Goal: Task Accomplishment & Management: Use online tool/utility

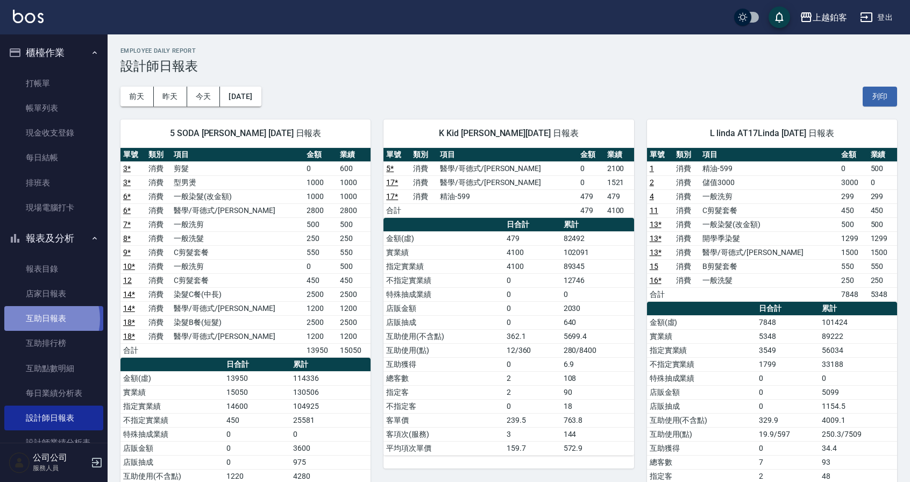
click at [41, 319] on link "互助日報表" at bounding box center [53, 318] width 99 height 25
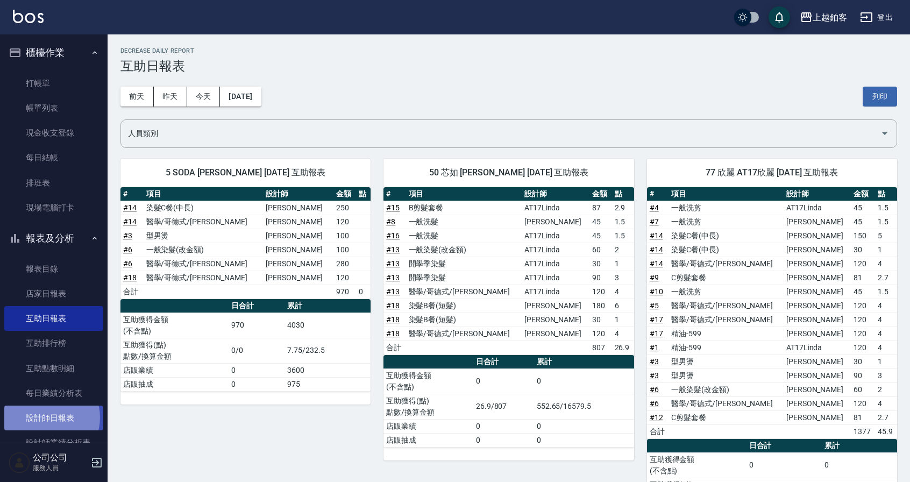
click at [46, 417] on link "設計師日報表" at bounding box center [53, 417] width 99 height 25
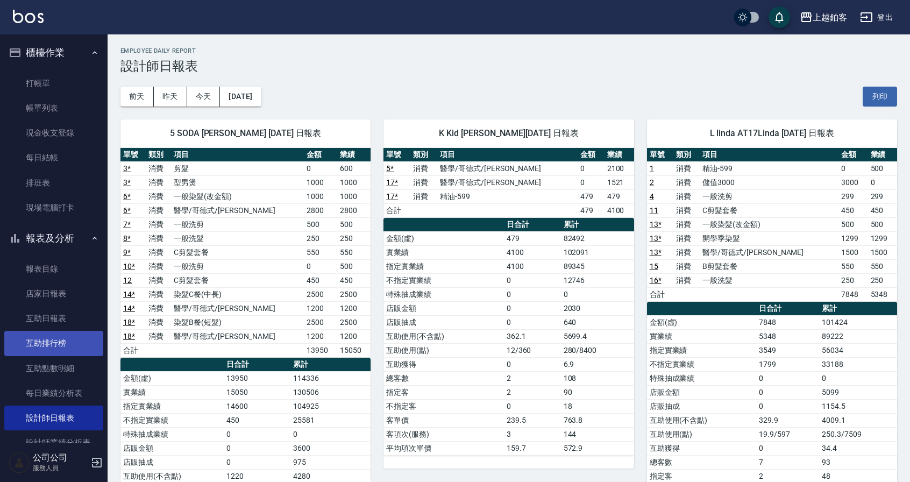
scroll to position [3, 0]
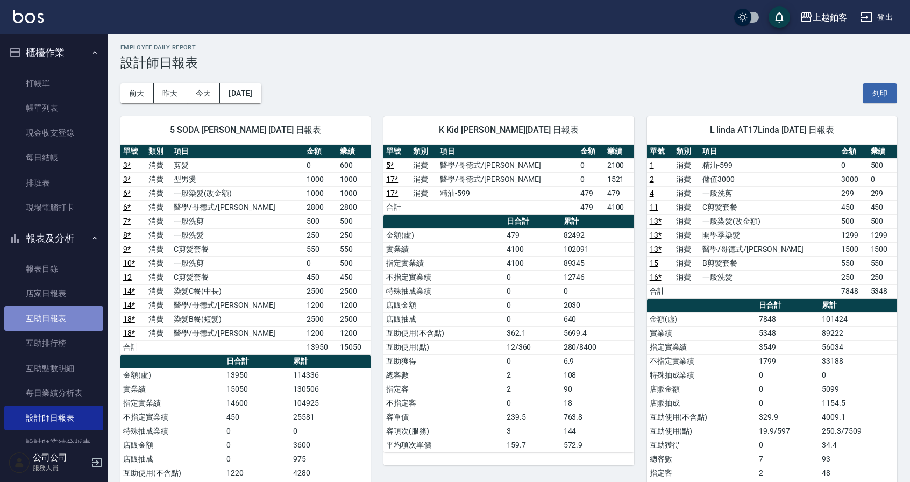
click at [63, 320] on link "互助日報表" at bounding box center [53, 318] width 99 height 25
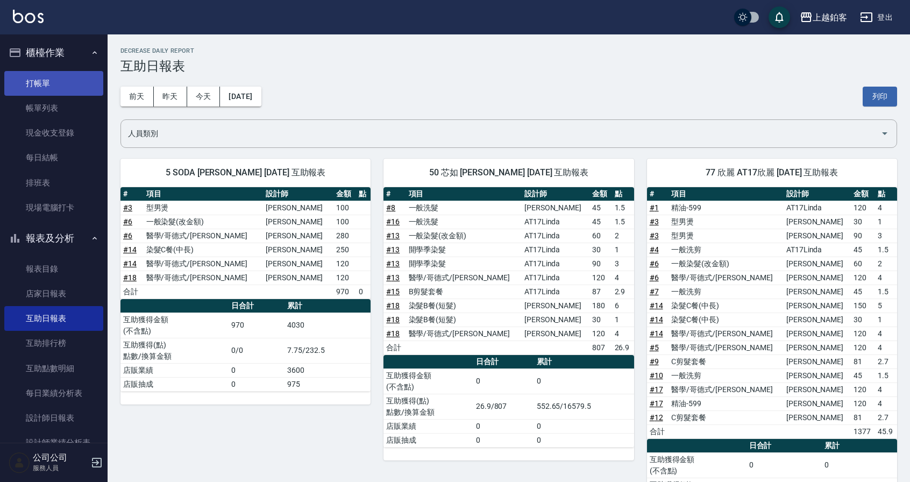
click at [42, 75] on link "打帳單" at bounding box center [53, 83] width 99 height 25
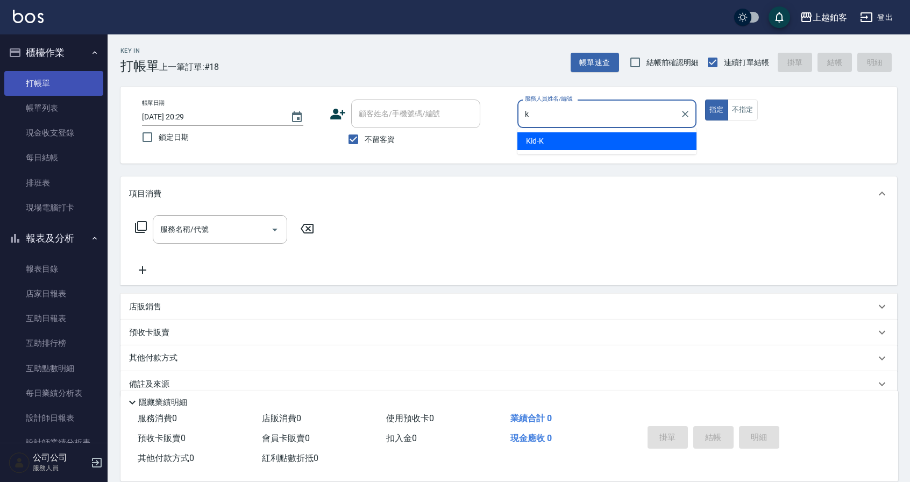
type input "Kid-K"
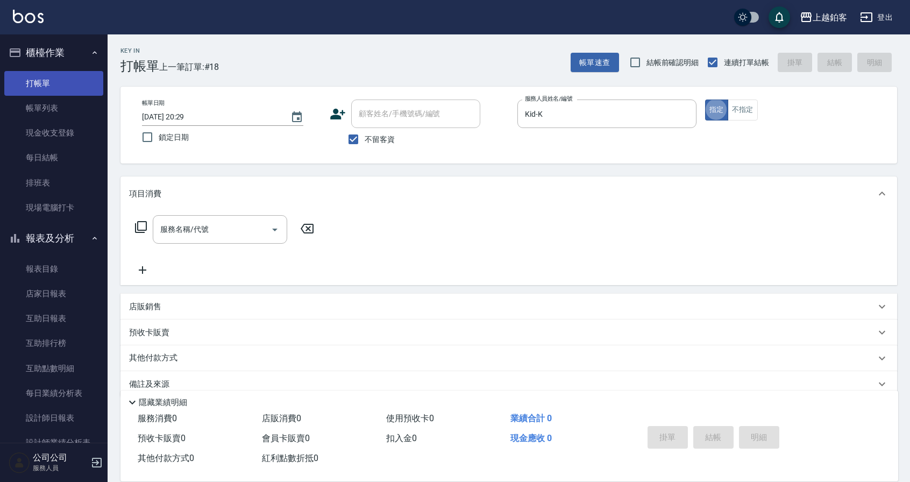
type button "true"
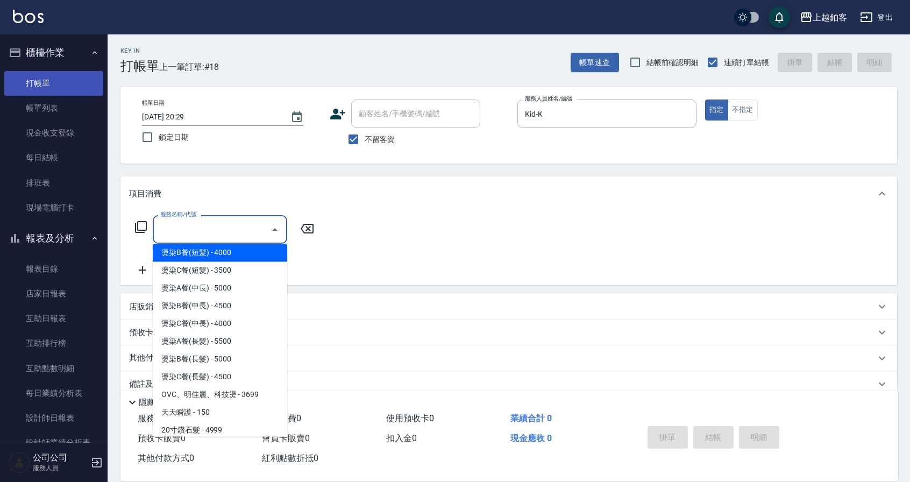
scroll to position [643, 0]
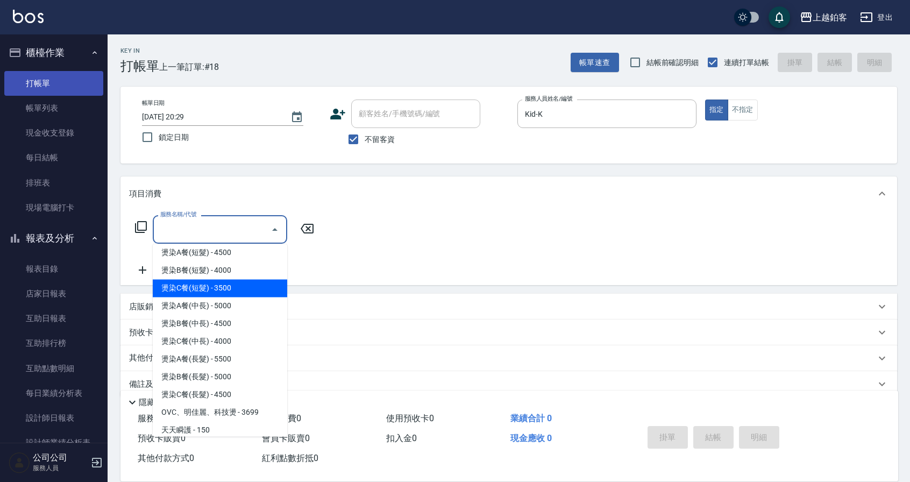
type input "燙染C餐(短髮)(3203)"
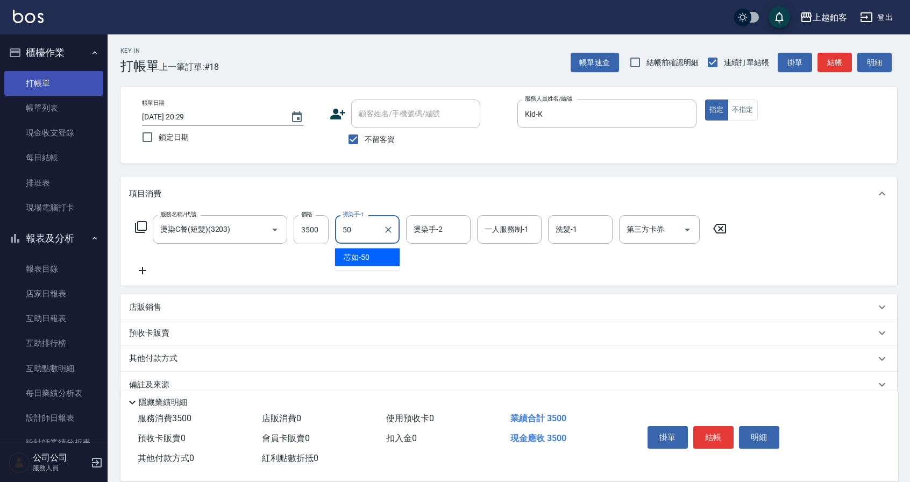
type input "芯如-50"
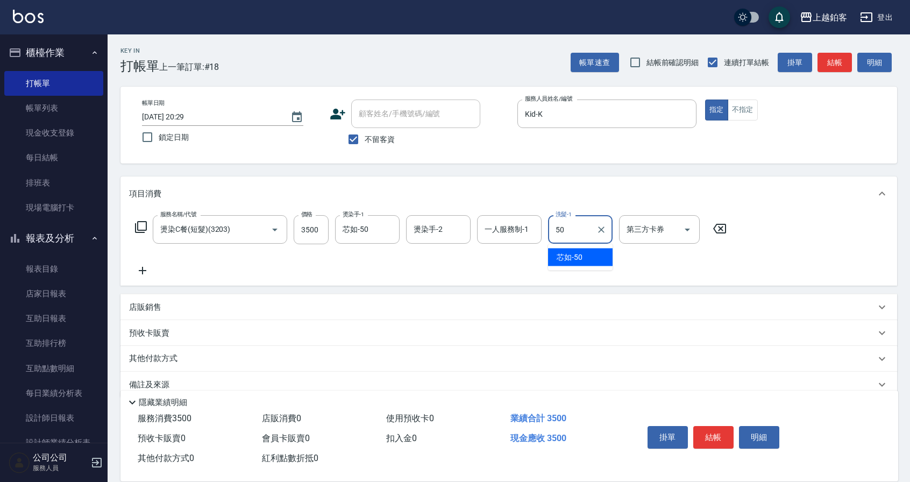
type input "50"
drag, startPoint x: 824, startPoint y: 246, endPoint x: 815, endPoint y: 246, distance: 8.6
click at [824, 246] on div "服務名稱/代號 燙染C餐(短髮)(3203) 服務名稱/代號 價格 3500 價格 燙染手-1 芯如-50 燙染手-1 燙染手-2 燙染手-2 一人服務制-1…" at bounding box center [508, 248] width 776 height 75
click at [495, 229] on input "一人服務制-1" at bounding box center [509, 229] width 55 height 19
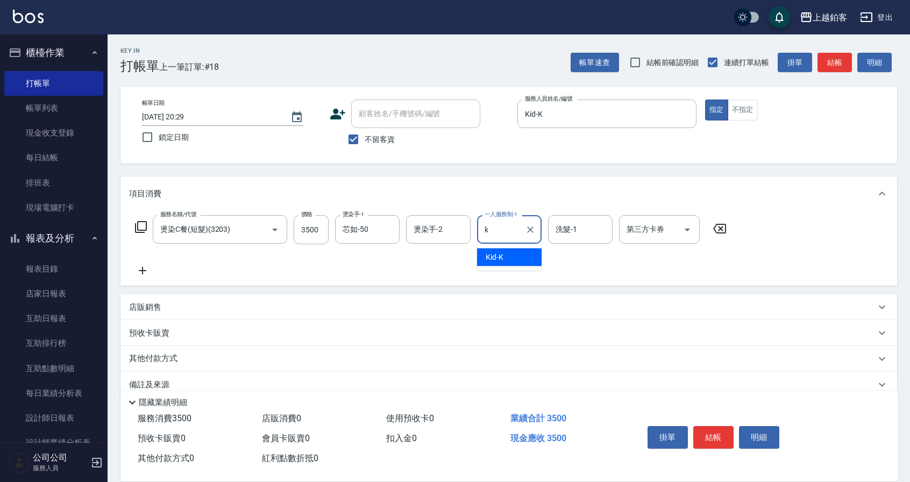
type input "Kid-K"
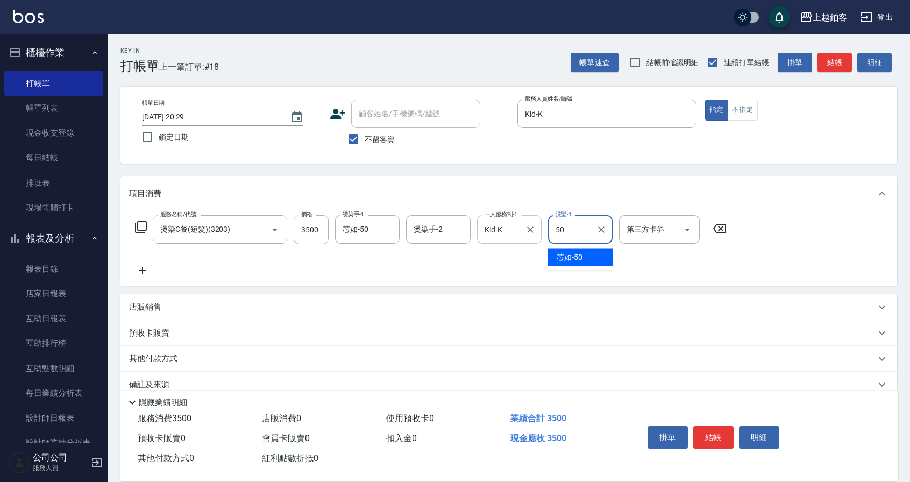
type input "芯如-50"
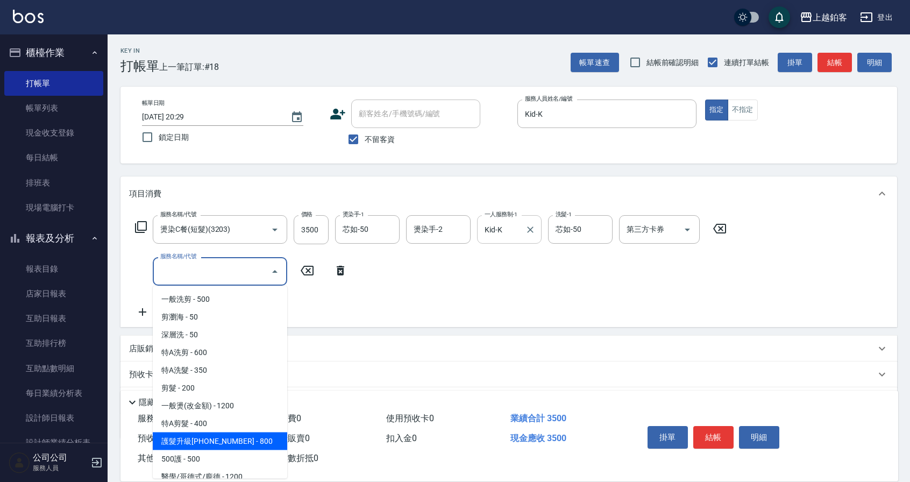
scroll to position [7, 0]
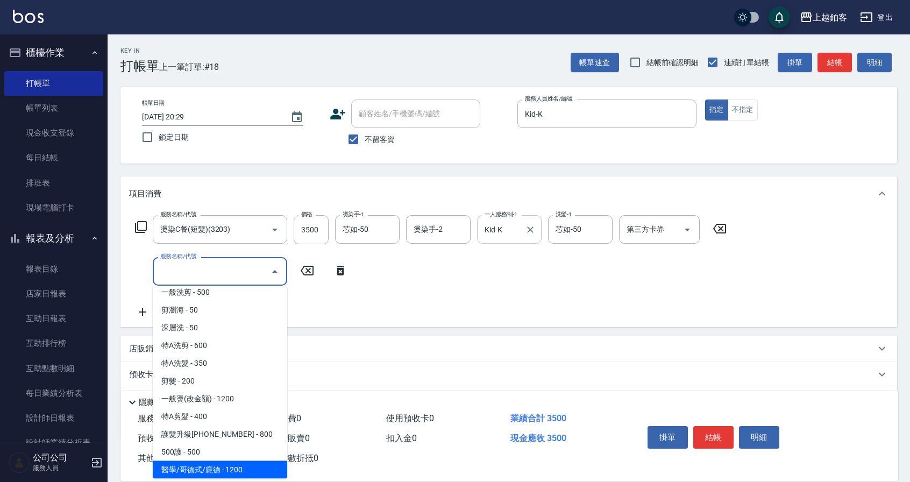
type input "醫學/哥德式/龐德(417)"
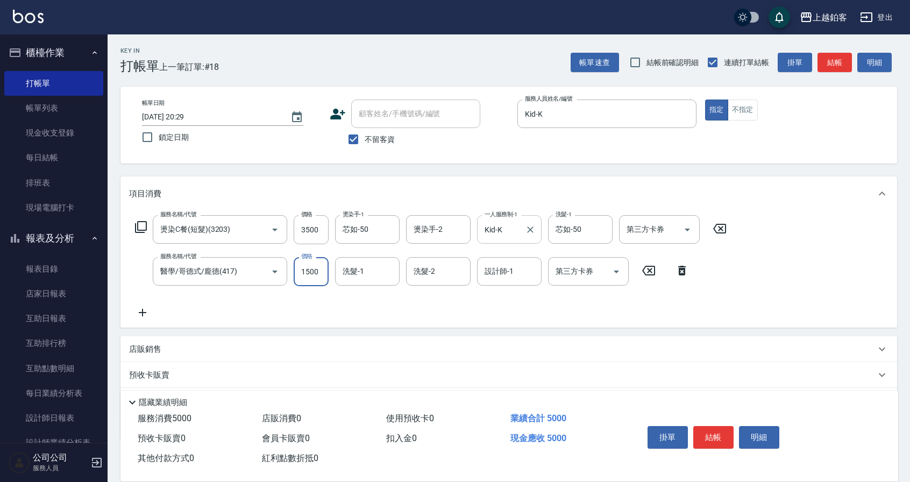
type input "1500"
type input "芯如-50"
type input "5"
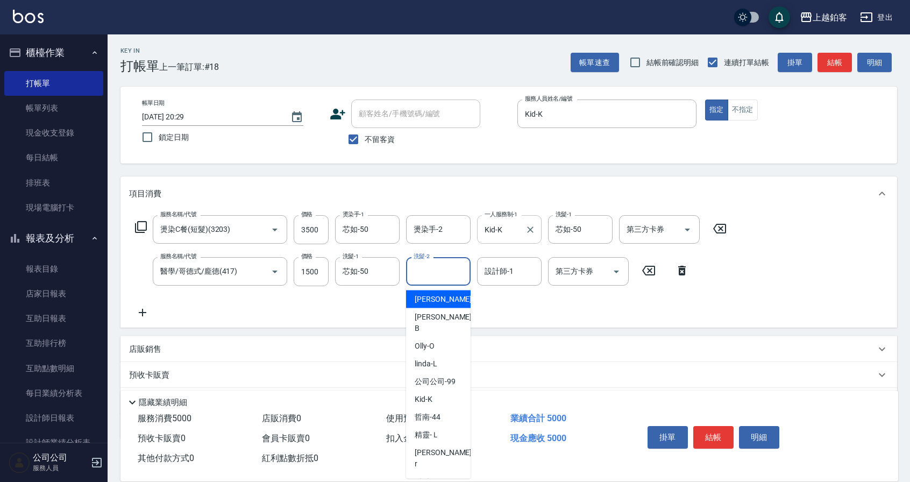
type input "[PERSON_NAME]-33"
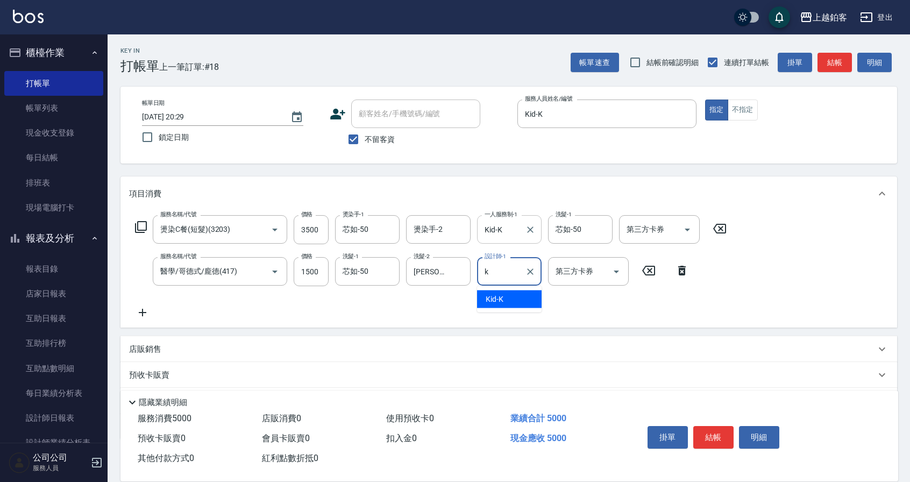
type input "Kid-K"
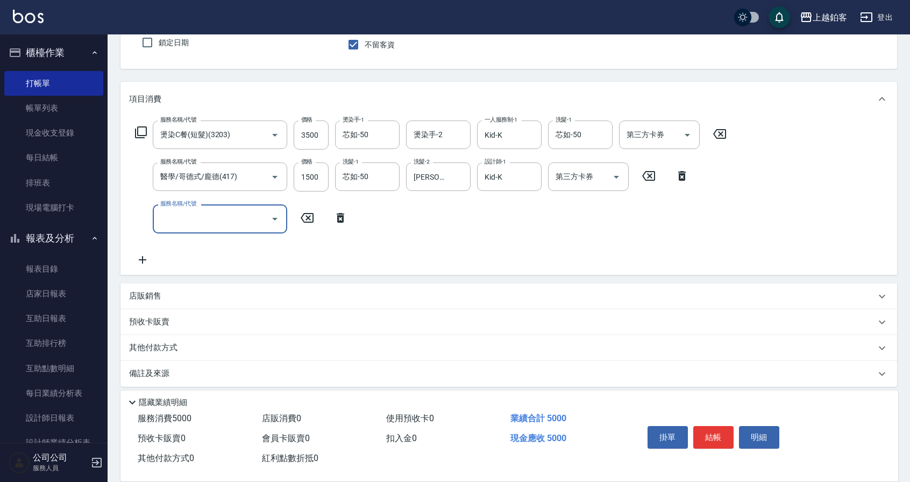
scroll to position [101, 0]
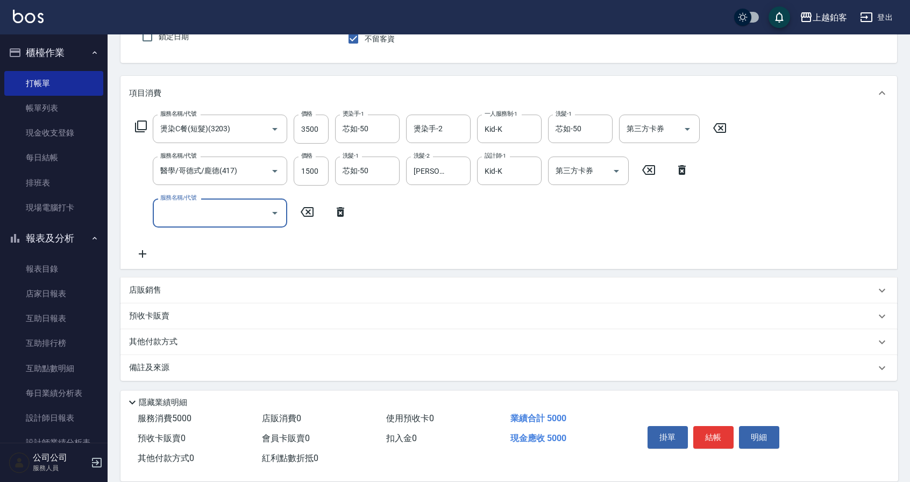
click at [162, 293] on div "店販銷售" at bounding box center [502, 289] width 746 height 11
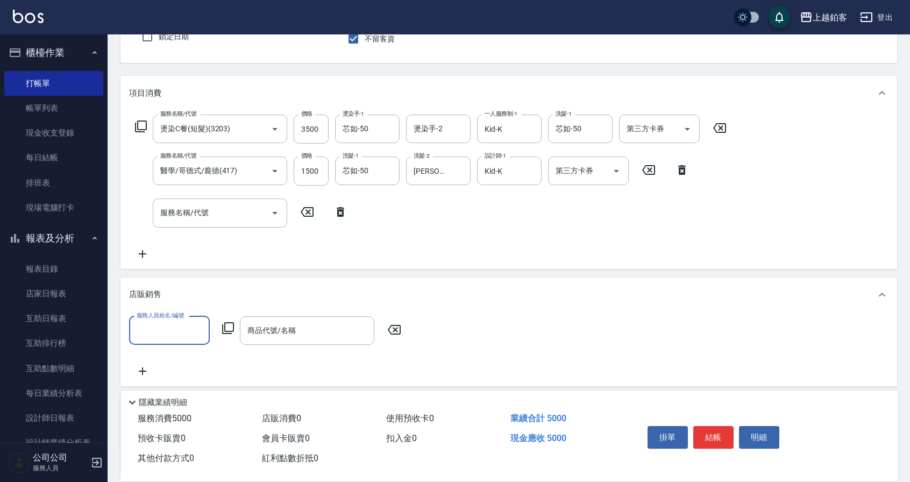
scroll to position [0, 0]
type input "Kid-K"
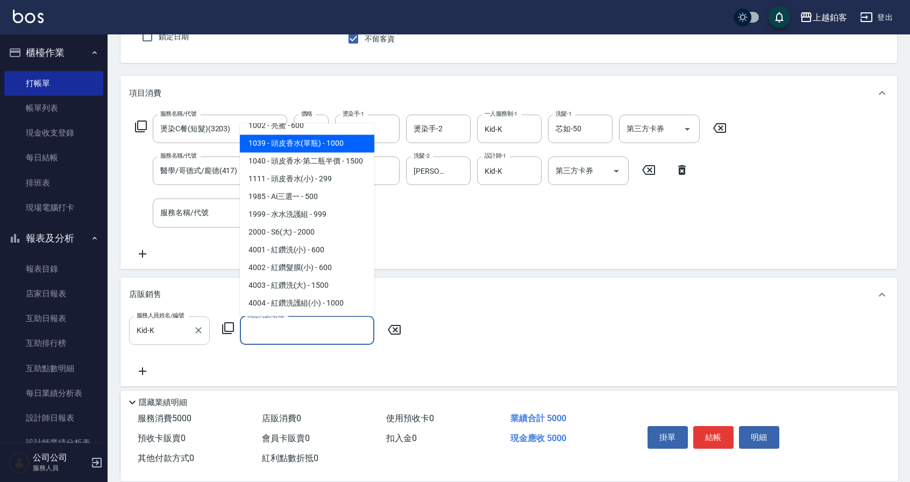
scroll to position [956, 0]
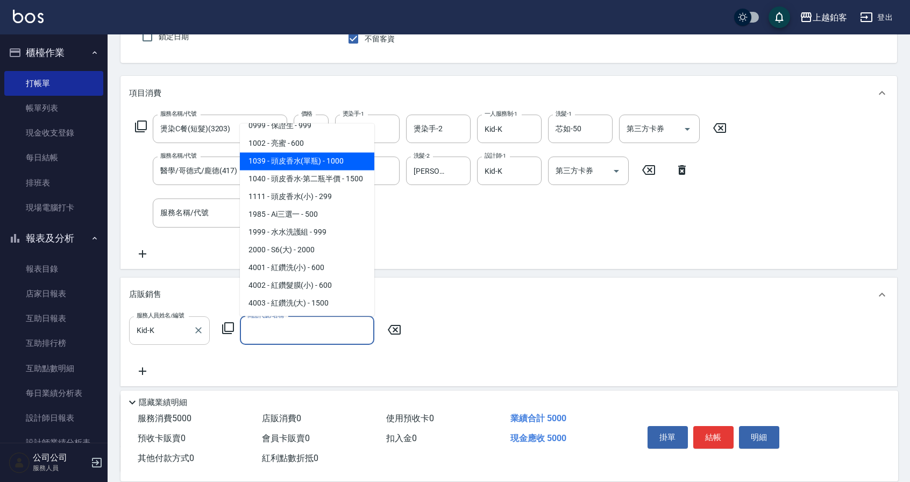
type input "頭皮香水(單瓶)"
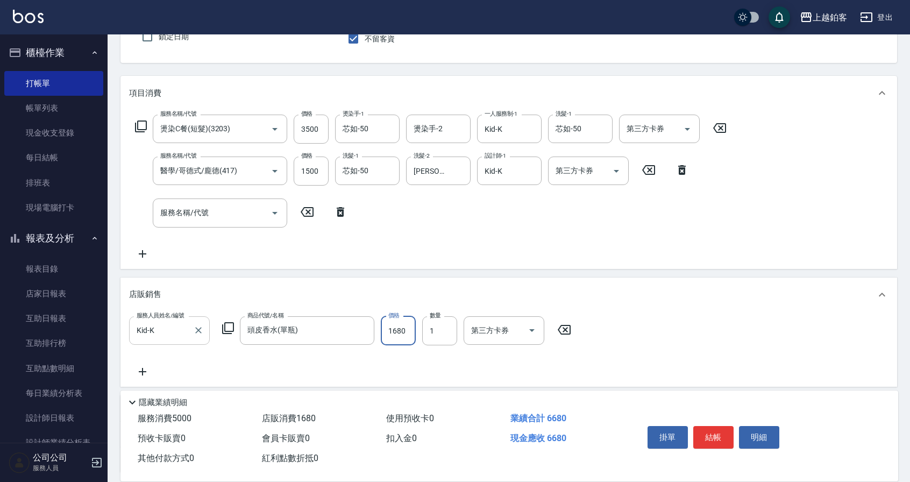
type input "1680"
click at [702, 431] on button "結帳" at bounding box center [713, 437] width 40 height 23
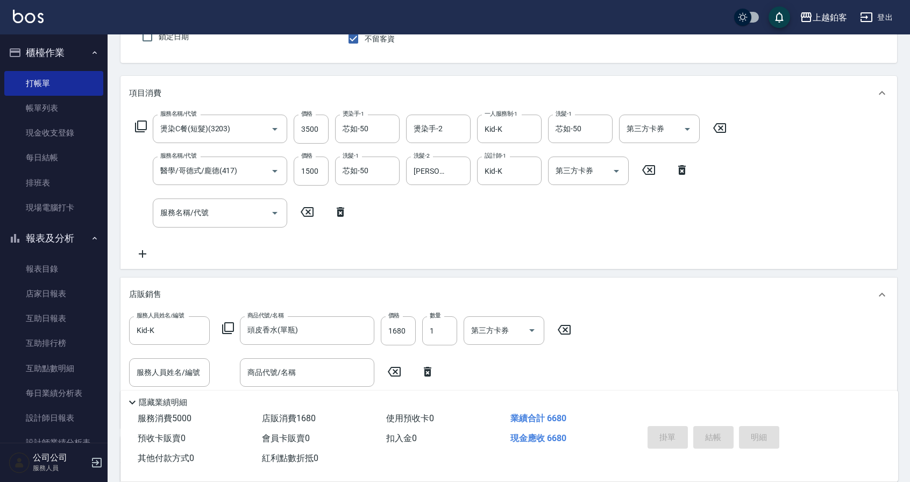
type input "[DATE] 20:48"
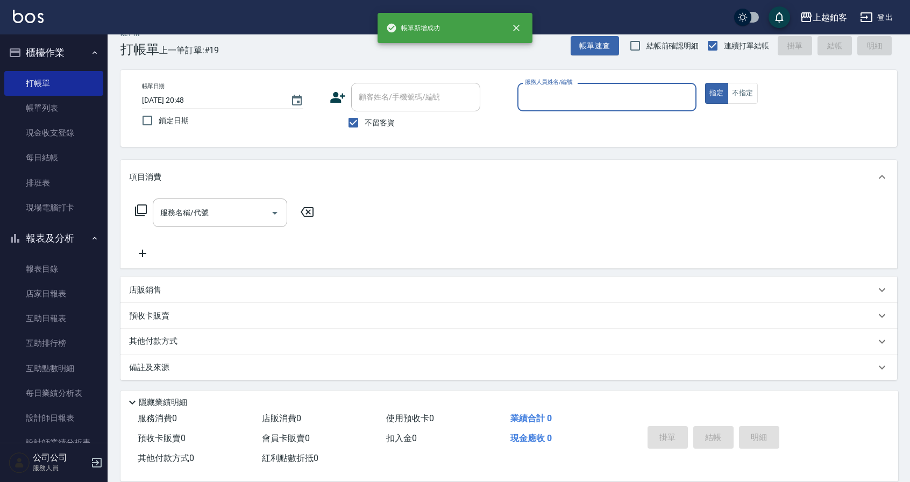
scroll to position [17, 0]
type input "Kid-K"
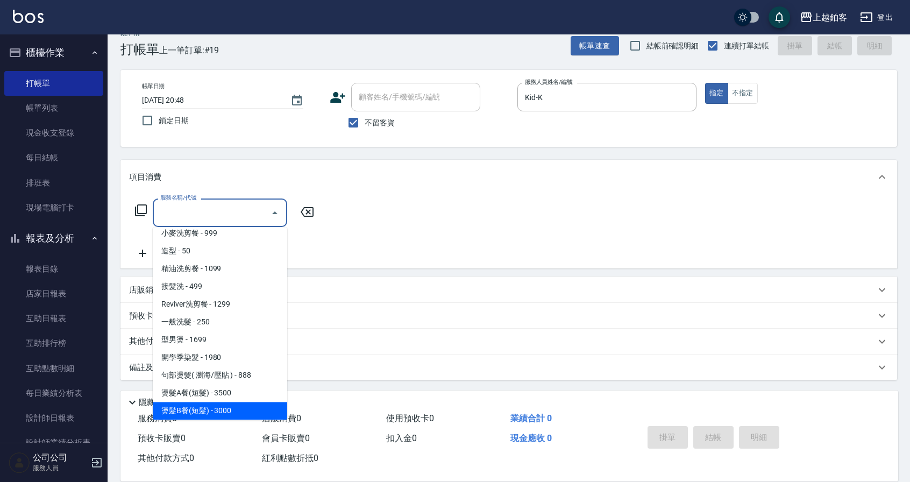
scroll to position [309, 0]
type input "燙髮C餐(短髮)(2203)"
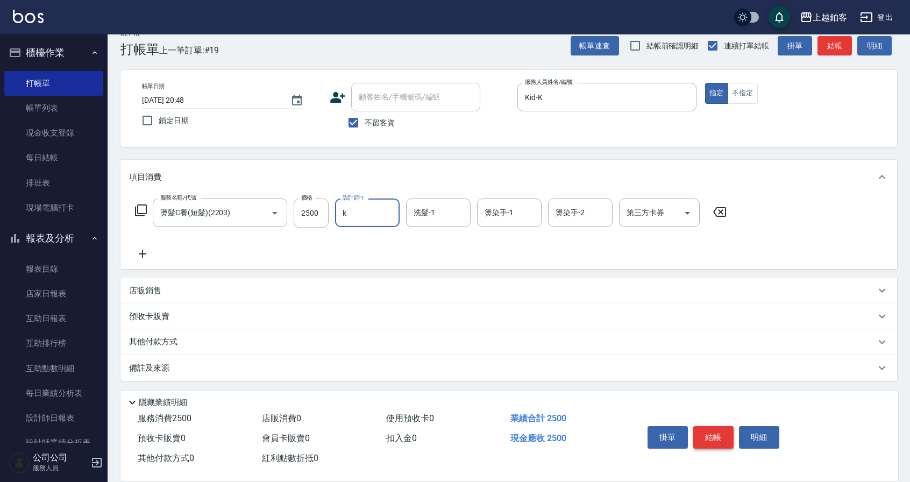
type input "Kid-K"
type input "芯如-50"
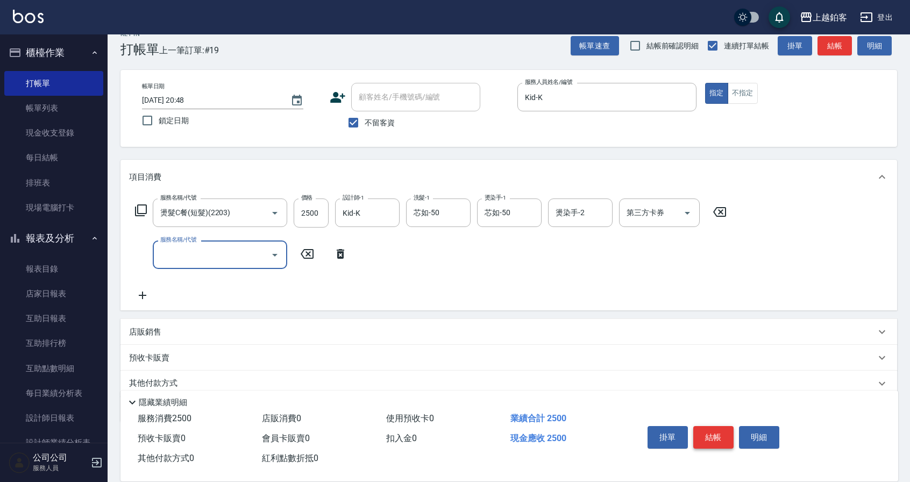
scroll to position [0, 0]
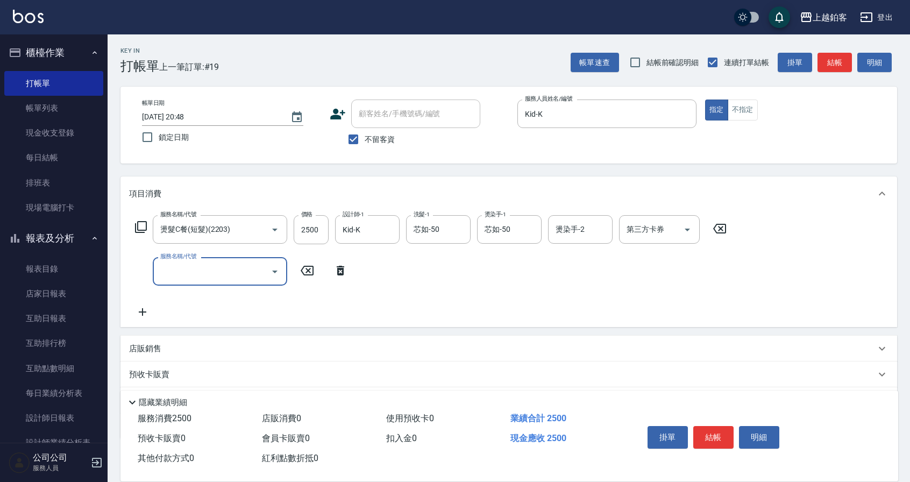
click at [168, 347] on div "店販銷售" at bounding box center [502, 348] width 746 height 11
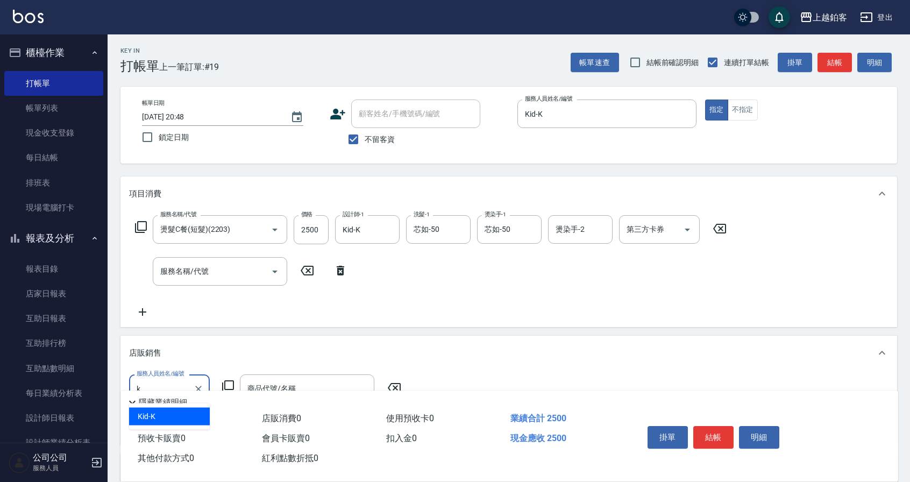
type input "Kid-K"
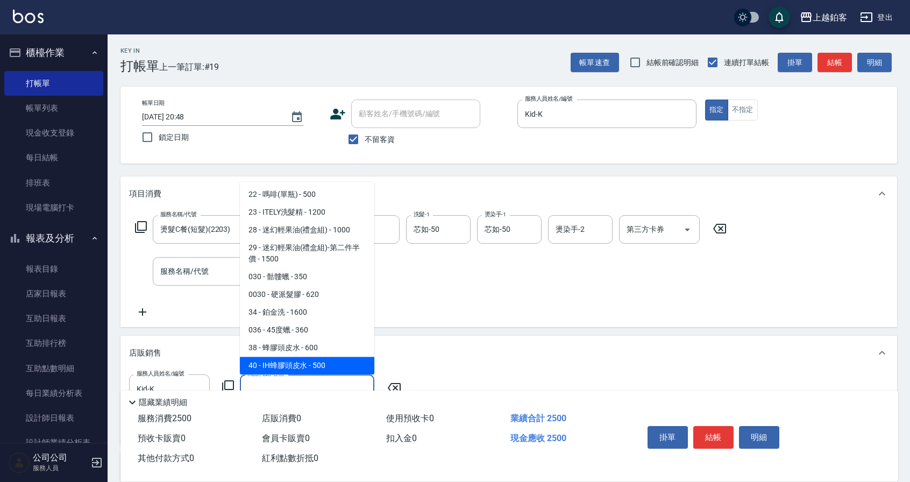
scroll to position [391, 0]
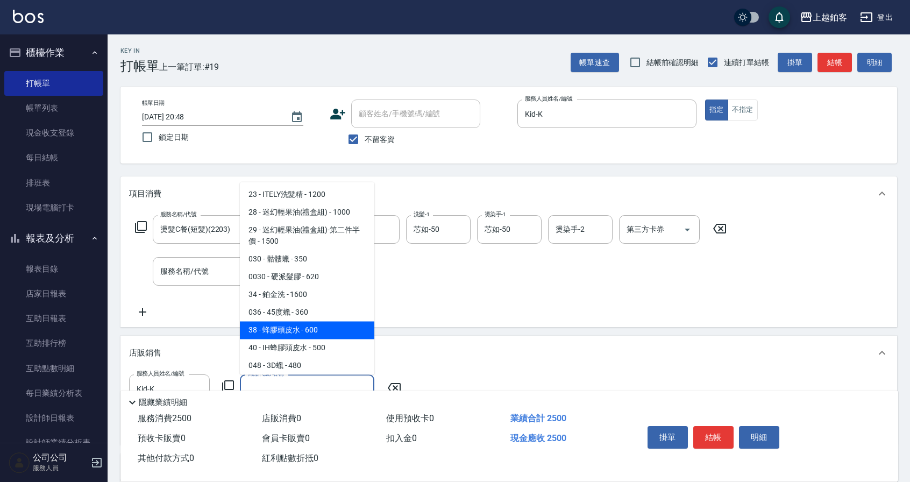
type input "蜂膠頭皮水"
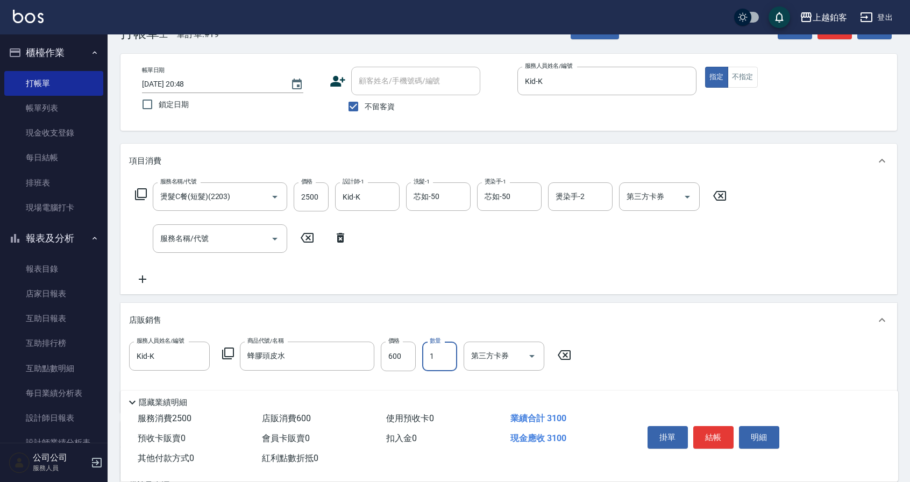
scroll to position [37, 0]
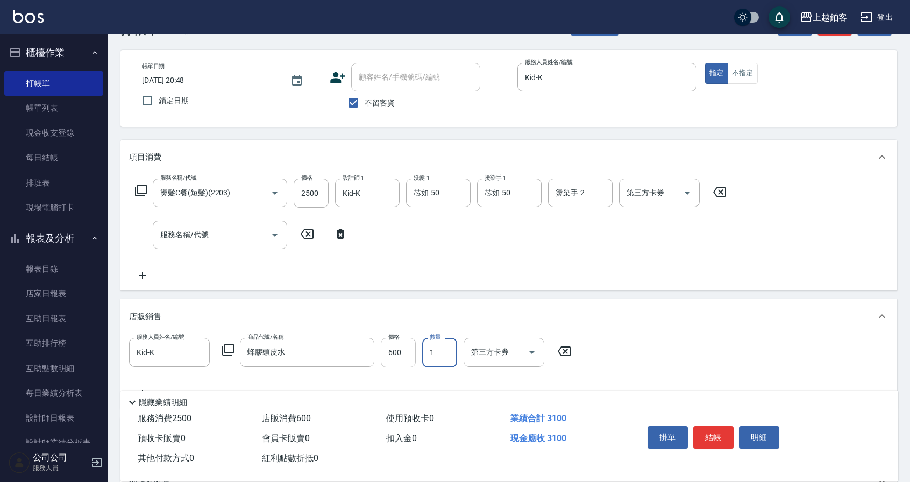
click at [399, 348] on input "600" at bounding box center [398, 352] width 35 height 29
type input "500"
click at [709, 438] on button "結帳" at bounding box center [713, 437] width 40 height 23
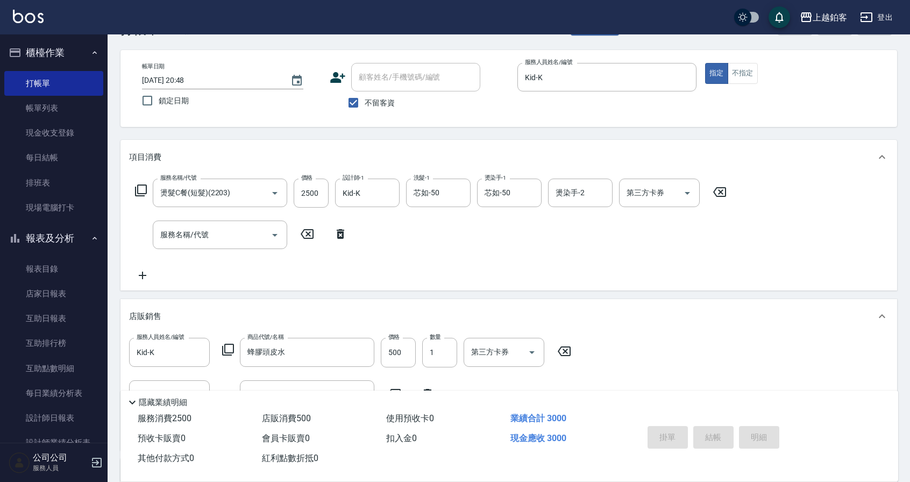
type input "[DATE] 20:49"
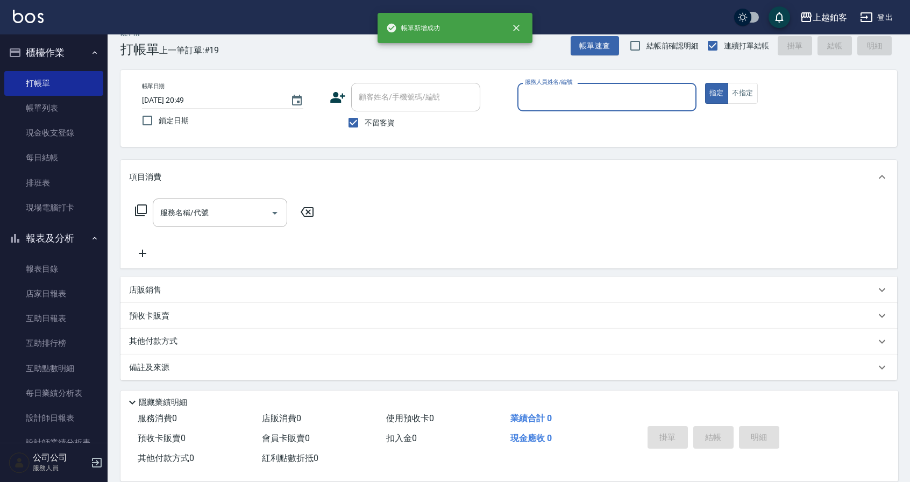
scroll to position [17, 0]
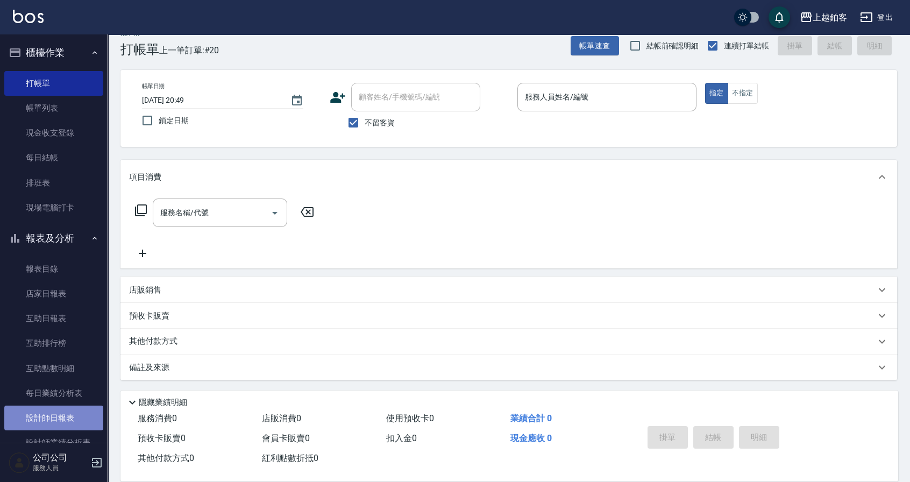
click at [54, 416] on link "設計師日報表" at bounding box center [53, 417] width 99 height 25
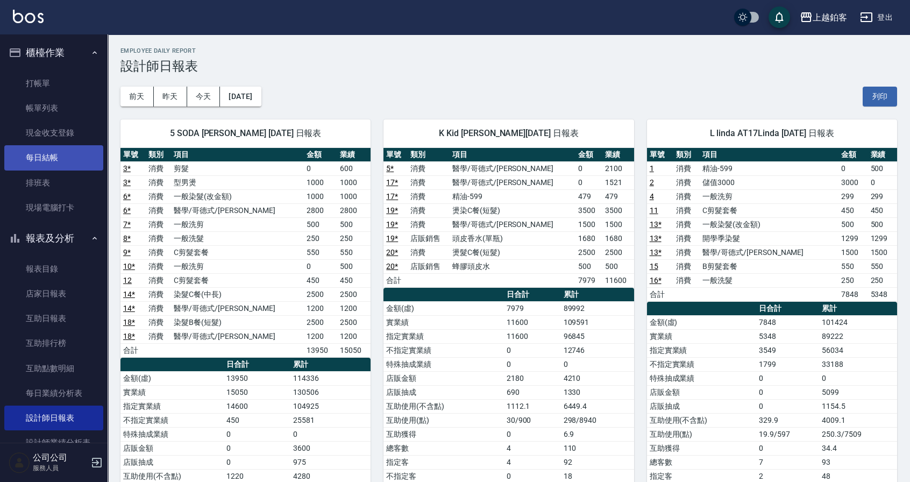
click at [57, 159] on link "每日結帳" at bounding box center [53, 157] width 99 height 25
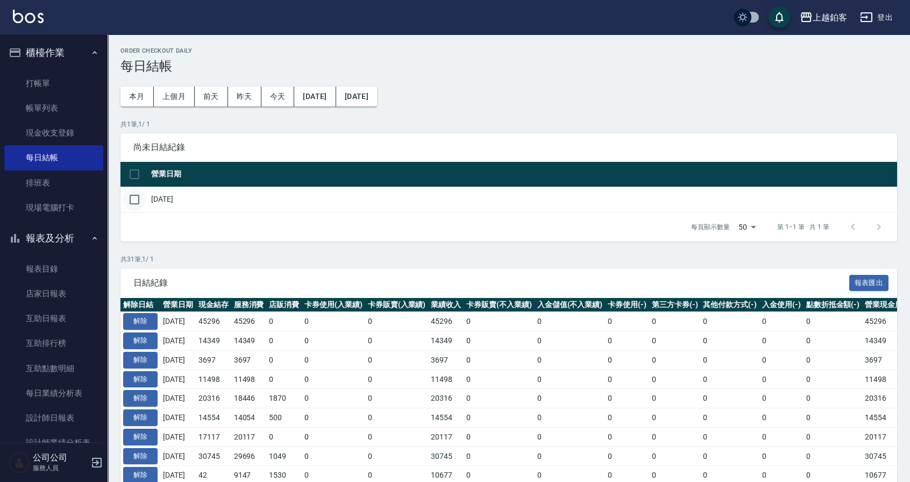
click at [134, 197] on input "checkbox" at bounding box center [134, 199] width 23 height 23
checkbox input "true"
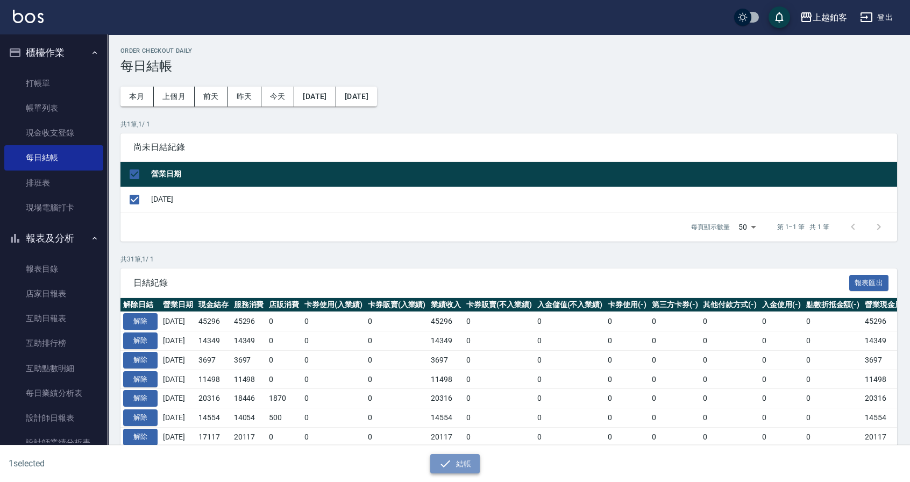
click at [458, 460] on button "結帳" at bounding box center [455, 464] width 50 height 20
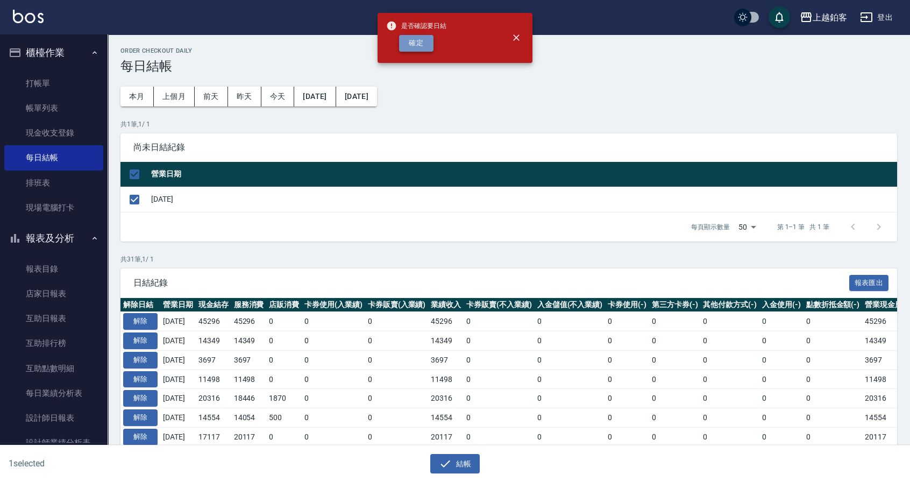
click at [415, 46] on button "確定" at bounding box center [416, 43] width 34 height 17
checkbox input "false"
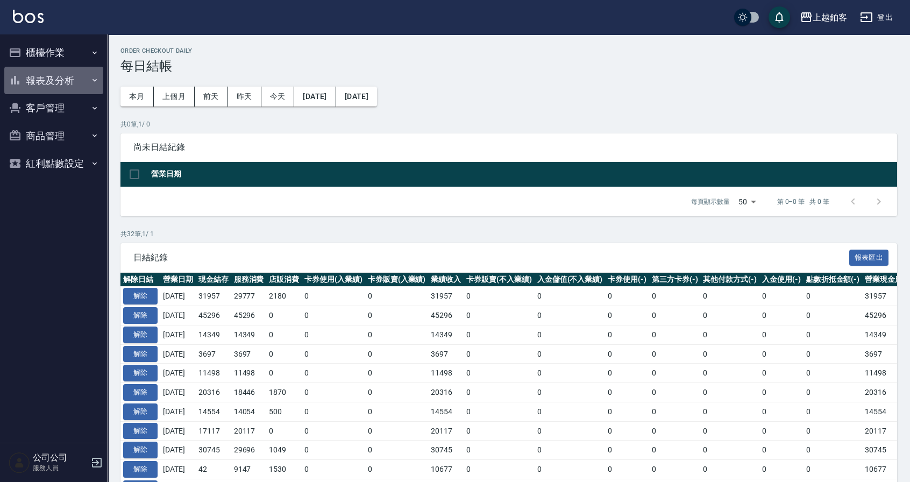
click at [60, 84] on button "報表及分析" at bounding box center [53, 81] width 99 height 28
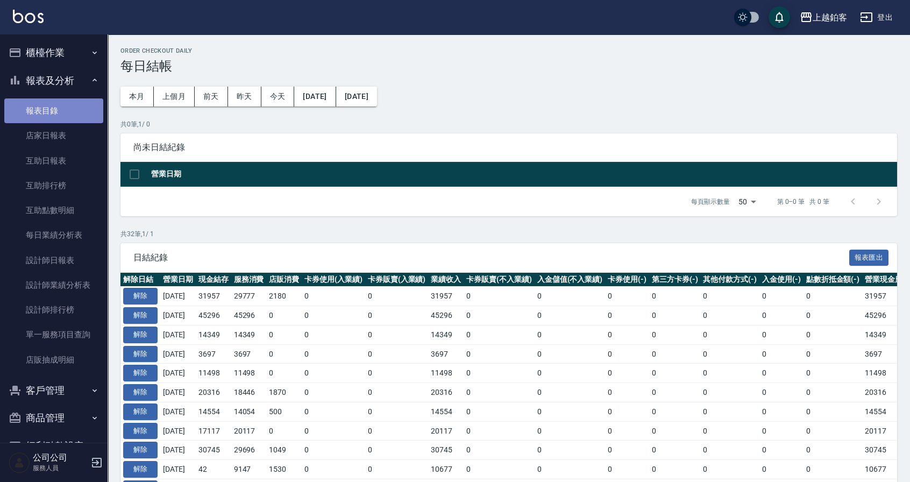
click at [54, 114] on link "報表目錄" at bounding box center [53, 110] width 99 height 25
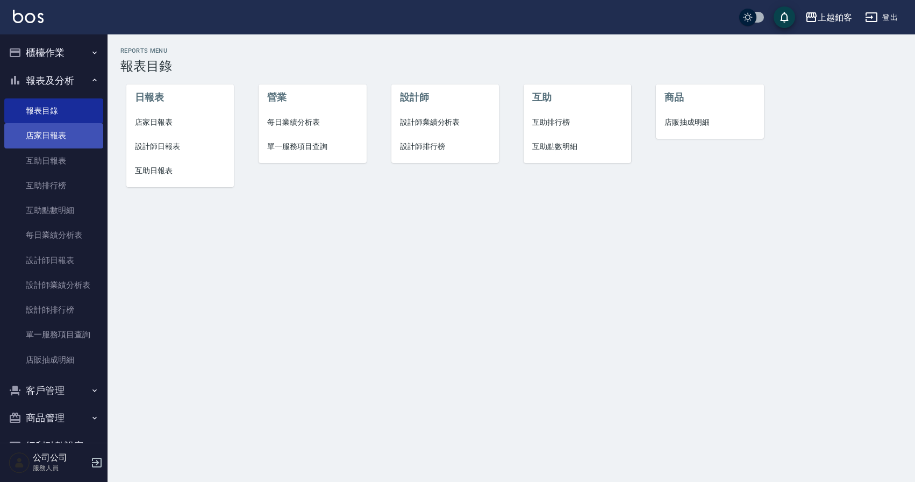
click at [51, 135] on link "店家日報表" at bounding box center [53, 135] width 99 height 25
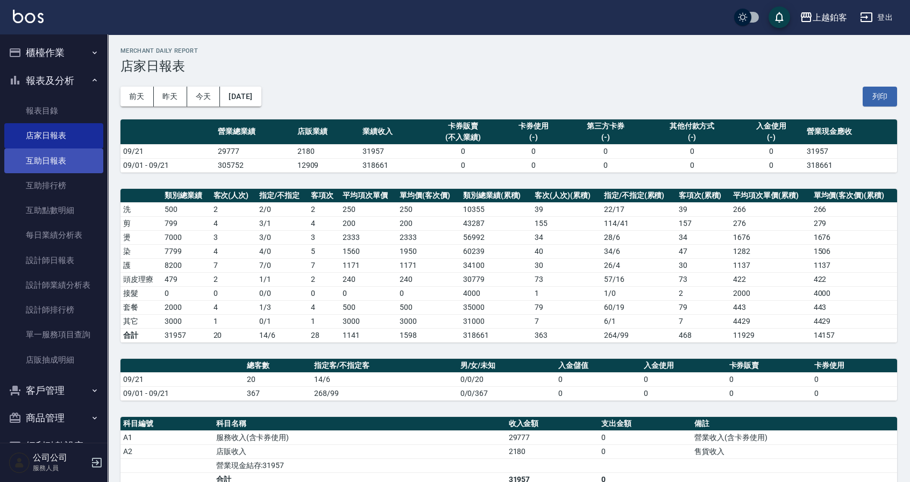
click at [50, 165] on link "互助日報表" at bounding box center [53, 160] width 99 height 25
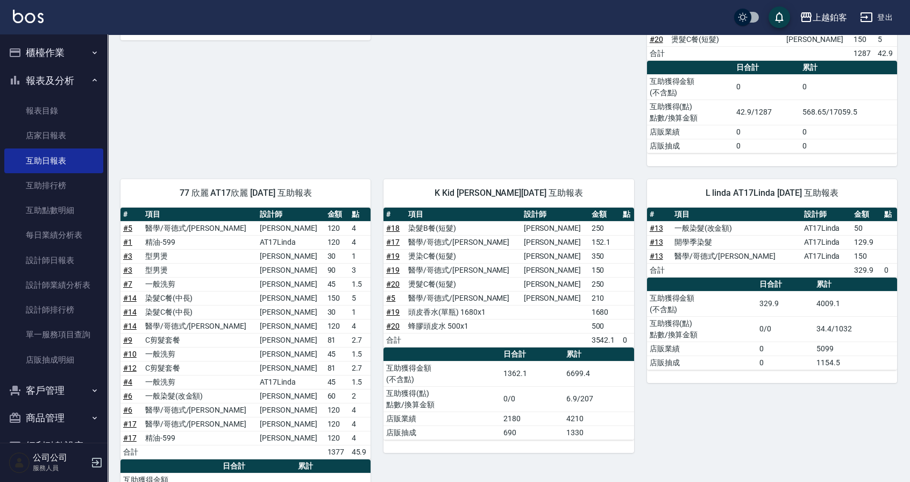
scroll to position [459, 0]
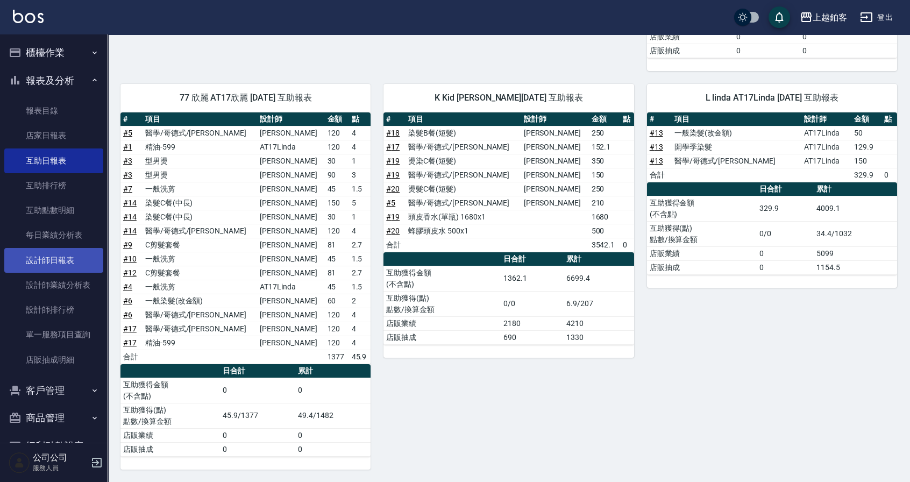
click at [65, 258] on link "設計師日報表" at bounding box center [53, 260] width 99 height 25
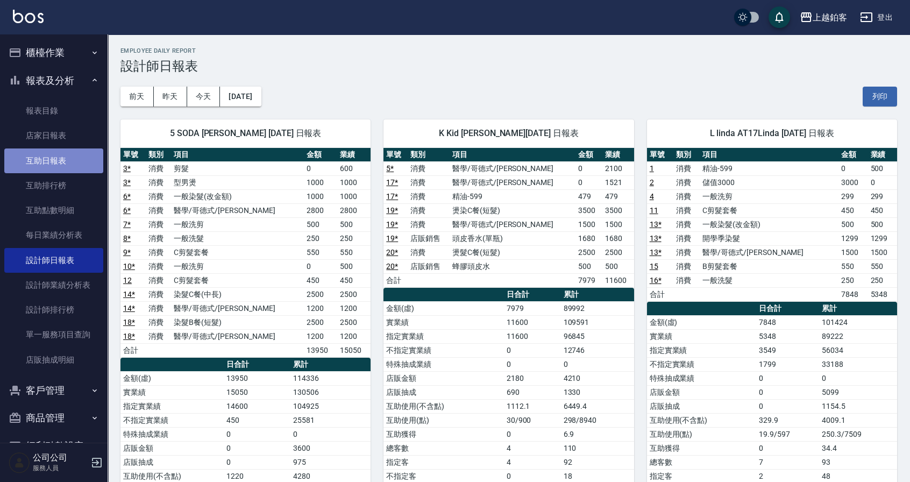
click at [81, 158] on link "互助日報表" at bounding box center [53, 160] width 99 height 25
